Goal: Task Accomplishment & Management: Complete application form

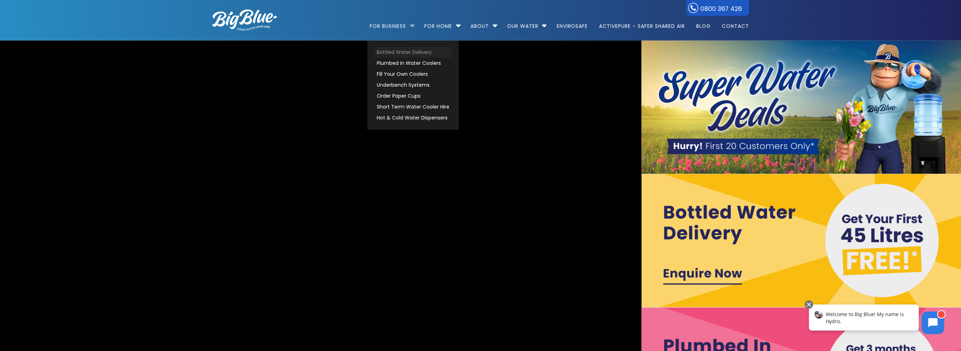
click at [393, 51] on link "Bottled Water Delivery" at bounding box center [413, 52] width 79 height 11
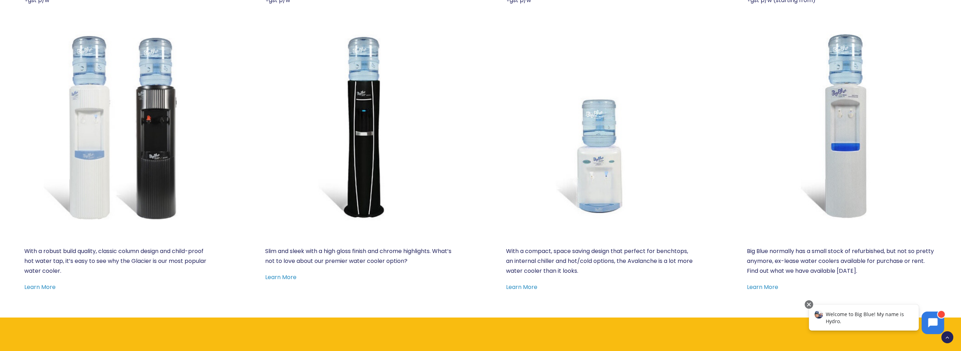
scroll to position [423, 0]
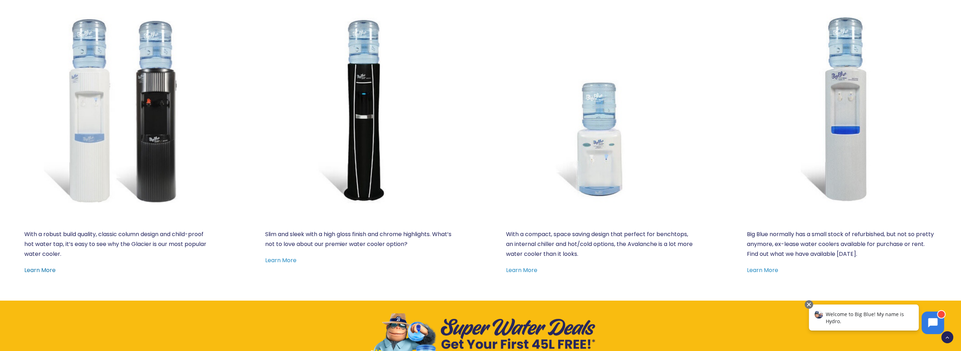
click at [31, 272] on link "Learn More" at bounding box center [39, 270] width 31 height 8
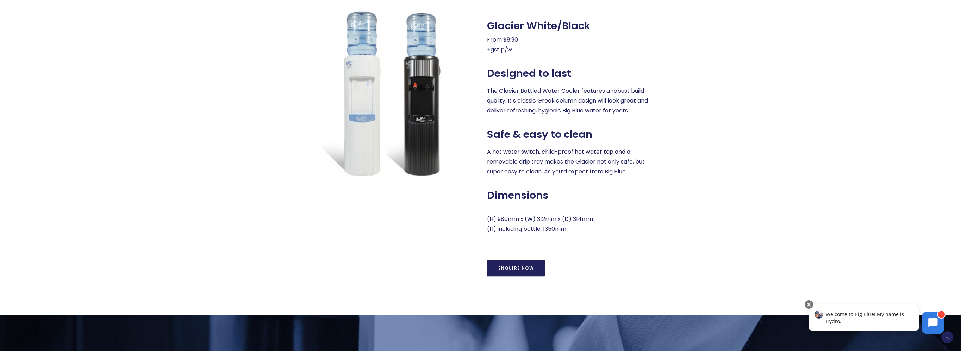
scroll to position [352, 0]
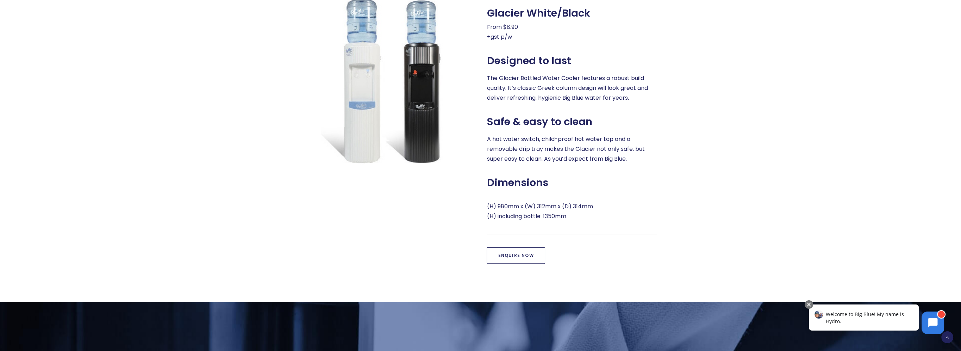
click at [515, 258] on link "Enquire Now" at bounding box center [516, 255] width 58 height 16
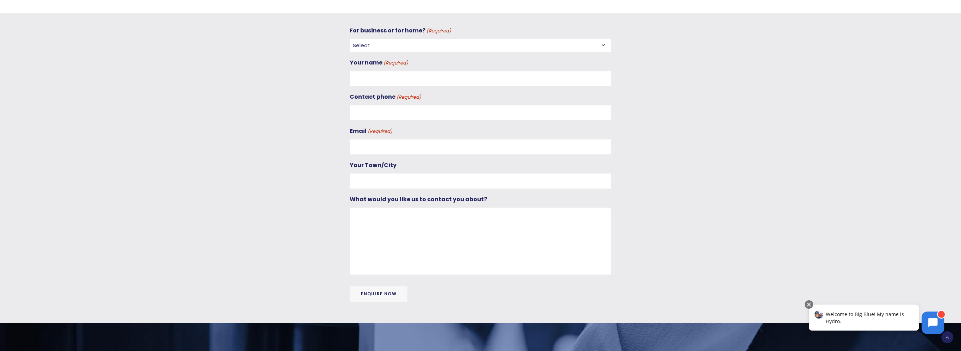
scroll to position [654, 0]
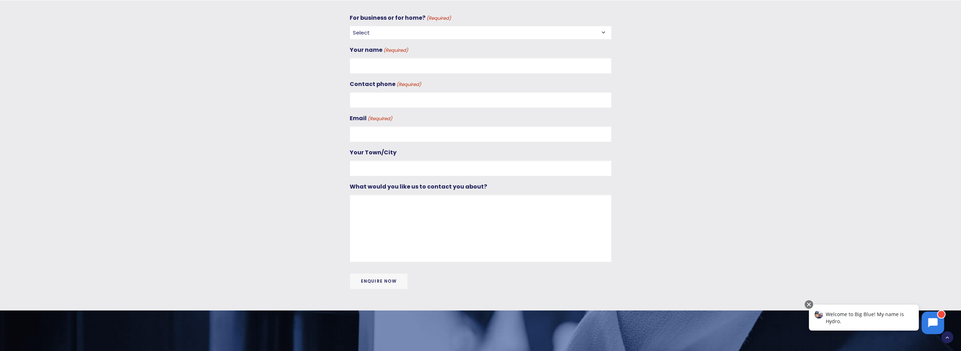
click at [365, 34] on select "Select For Business For Home" at bounding box center [481, 33] width 262 height 14
select select "For Business"
click at [350, 26] on select "Select For Business For Home" at bounding box center [481, 33] width 262 height 14
click at [376, 71] on input "Your name (Required)" at bounding box center [481, 66] width 262 height 16
type input "Kozett Guise and Richard Smith"
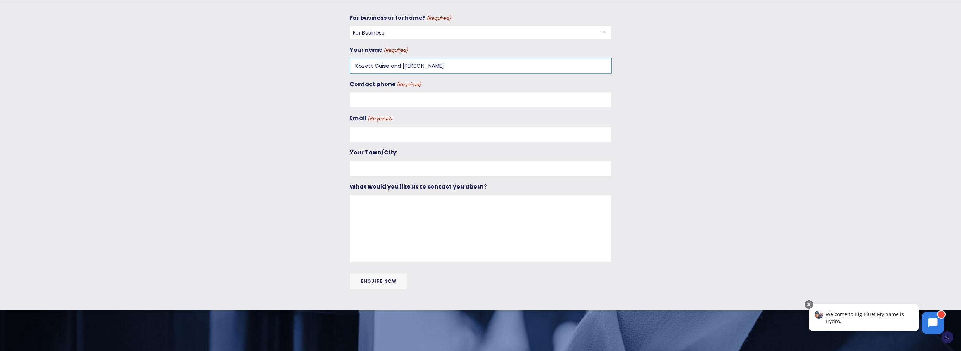
type input "0274939064"
type input "richard.smith@rjs.co.nz"
drag, startPoint x: 390, startPoint y: 64, endPoint x: 442, endPoint y: 65, distance: 52.1
click at [442, 65] on input "Kozett Guise and Richard Smith" at bounding box center [481, 66] width 262 height 16
type input "Kozett Guise"
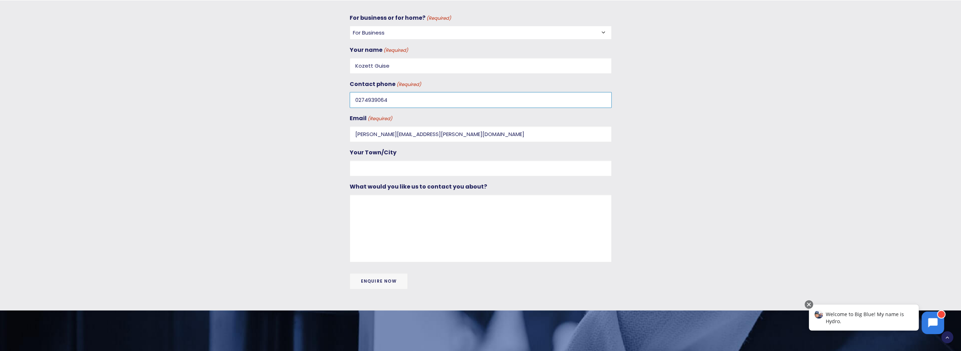
click at [538, 105] on input "0274939064" at bounding box center [481, 100] width 262 height 16
drag, startPoint x: 416, startPoint y: 99, endPoint x: 365, endPoint y: 100, distance: 51.8
click at [365, 100] on input "0274939064" at bounding box center [481, 100] width 262 height 16
type input "027 535 4565"
click at [380, 168] on input "Your Town/City" at bounding box center [481, 168] width 262 height 16
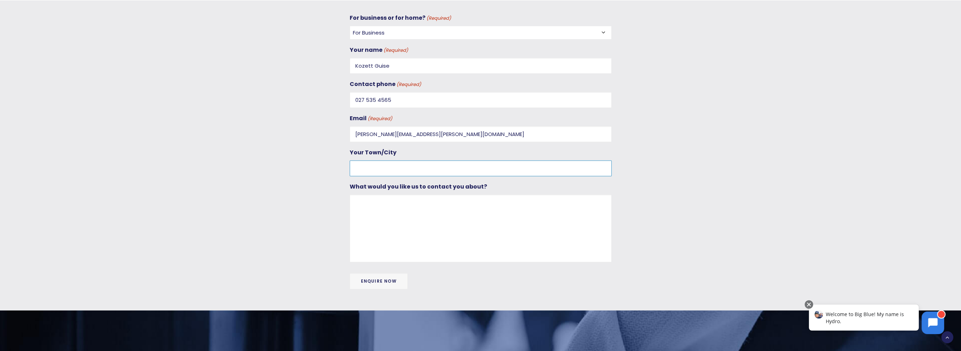
type input "Cambridge"
click at [385, 204] on textarea "What would you like us to contact you about?" at bounding box center [481, 228] width 262 height 68
click at [458, 201] on textarea "In office water cooler with bottle options and pricing" at bounding box center [481, 228] width 262 height 68
type textarea "In office water cooler with bottle options, contract and pricing"
click at [394, 283] on input "Enquire Now" at bounding box center [379, 281] width 58 height 16
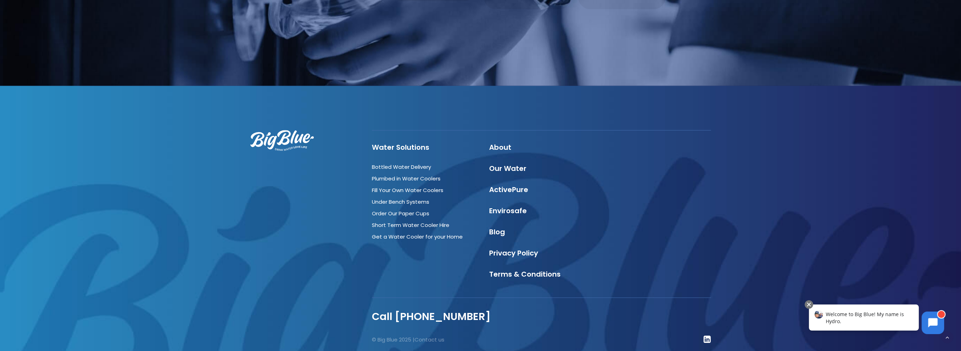
scroll to position [1048, 0]
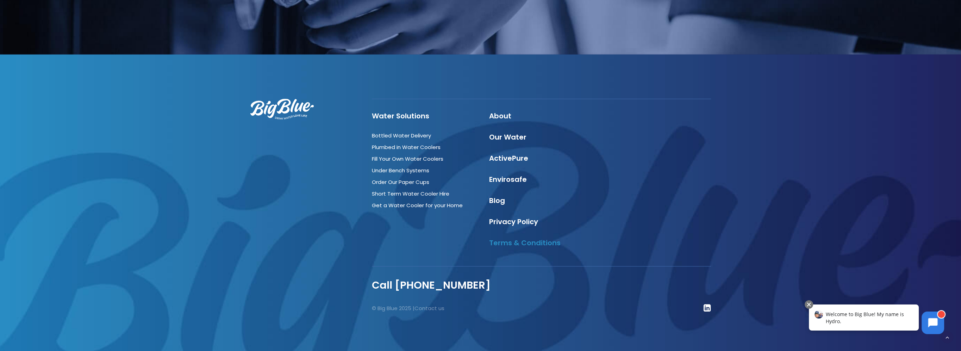
click at [522, 241] on link "Terms & Conditions" at bounding box center [525, 243] width 72 height 10
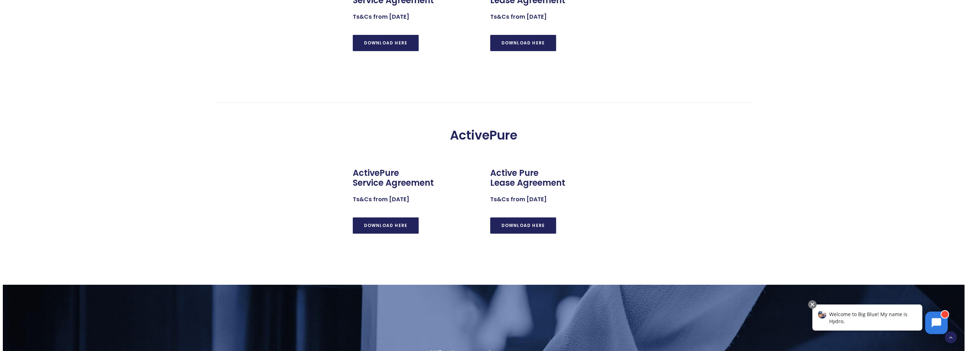
scroll to position [423, 0]
